Goal: Task Accomplishment & Management: Manage account settings

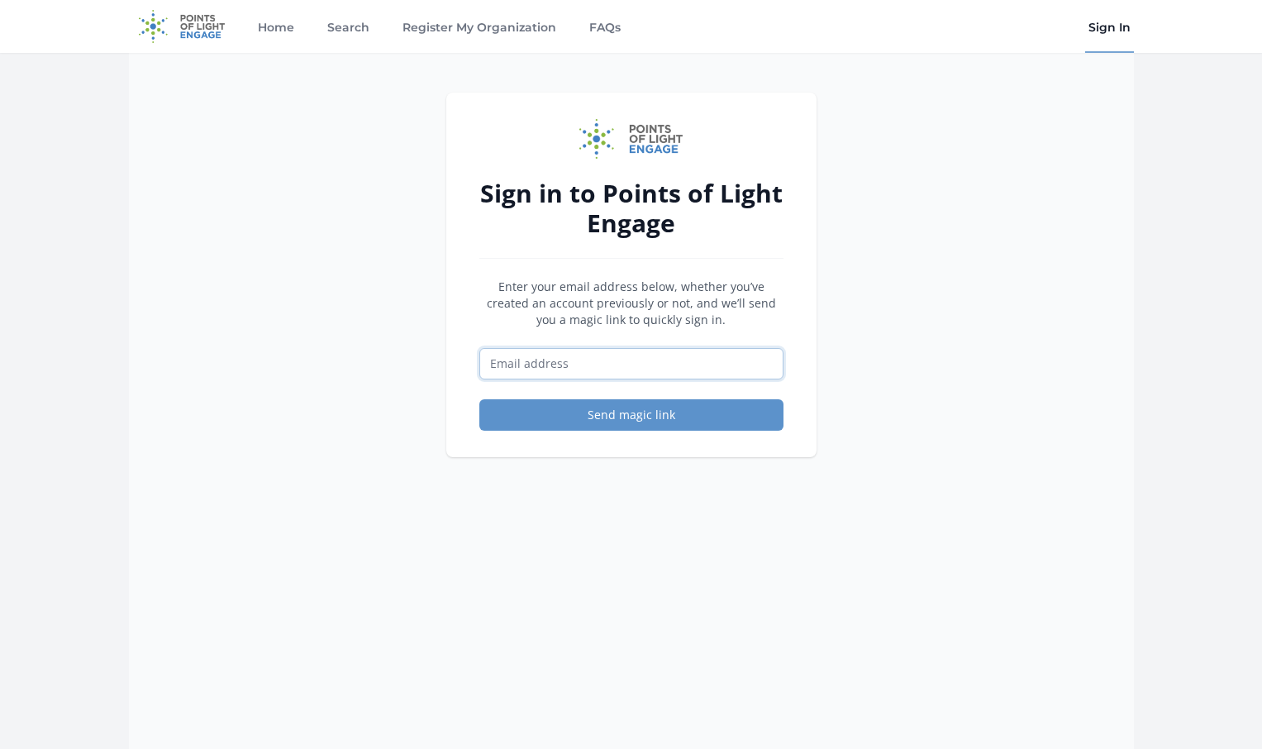
drag, startPoint x: 654, startPoint y: 353, endPoint x: 645, endPoint y: 378, distance: 27.5
click at [654, 354] on input "Email address" at bounding box center [631, 363] width 304 height 31
type input "[EMAIL_ADDRESS][DOMAIN_NAME]"
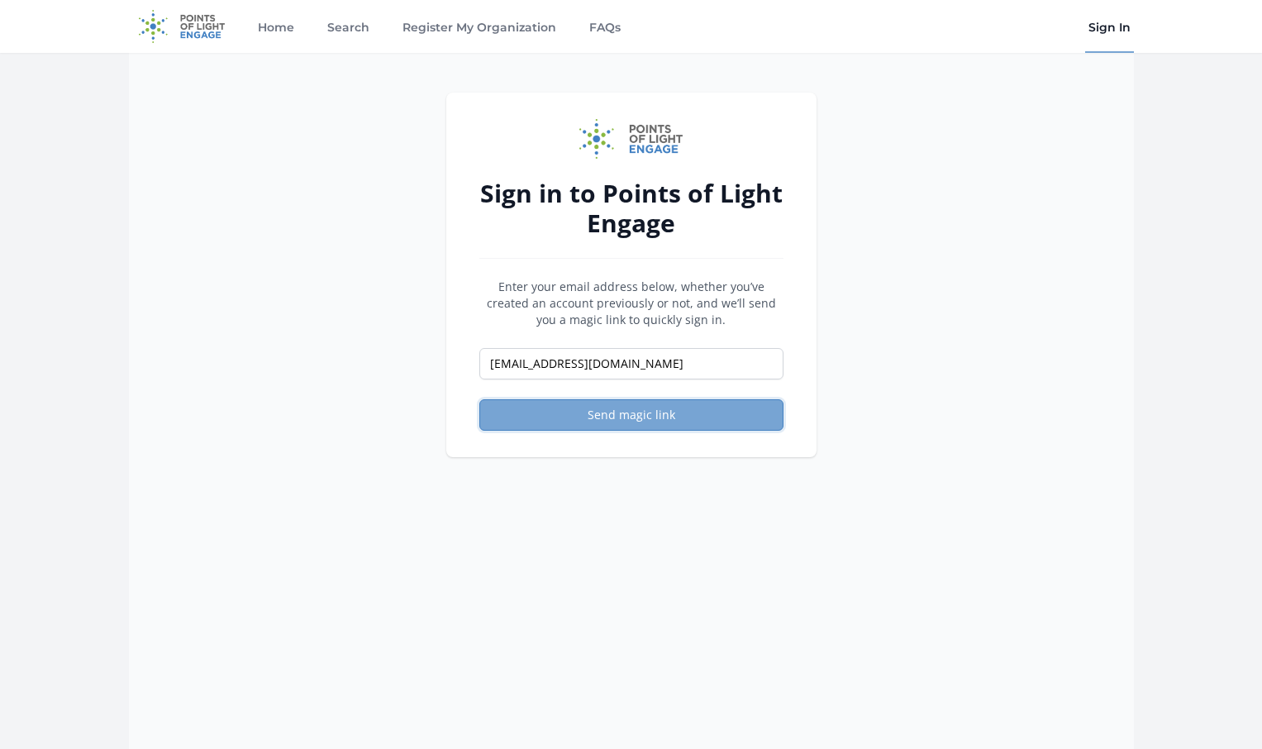
click at [620, 416] on button "Send magic link" at bounding box center [631, 414] width 304 height 31
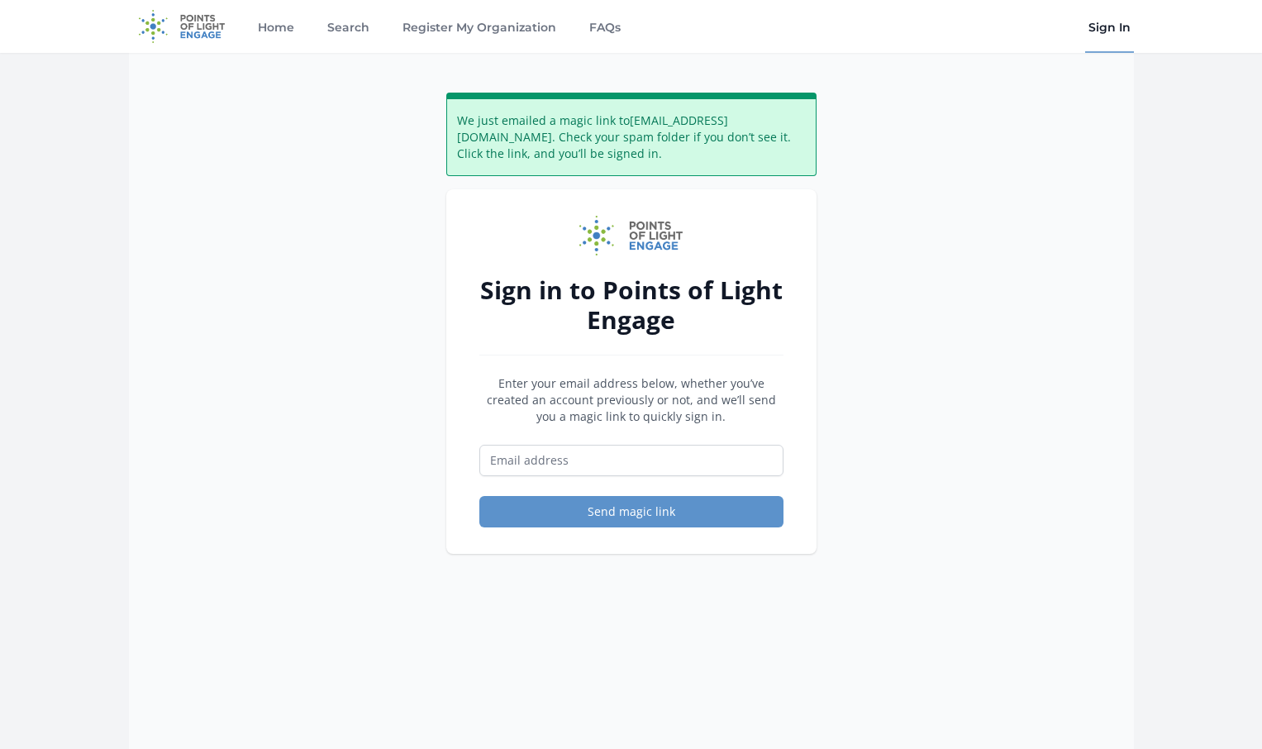
click at [902, 280] on div "We just emailed a magic link to [EMAIL_ADDRESS][DOMAIN_NAME] . Check your spam …" at bounding box center [631, 427] width 1005 height 749
